Goal: Task Accomplishment & Management: Complete application form

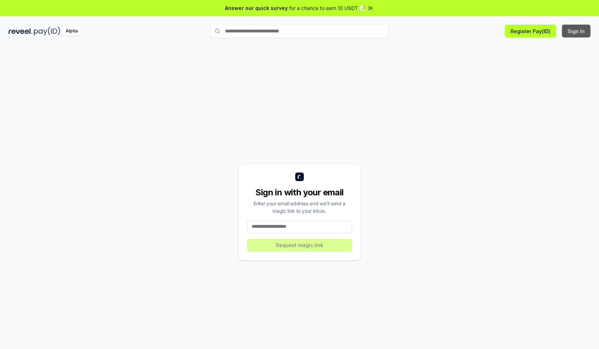
click at [577, 31] on button "Sign In" at bounding box center [576, 31] width 29 height 13
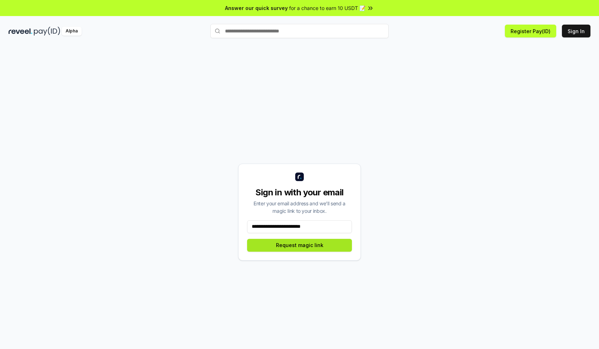
type input "**********"
click at [300, 245] on button "Request magic link" at bounding box center [299, 245] width 105 height 13
